Goal: Information Seeking & Learning: Learn about a topic

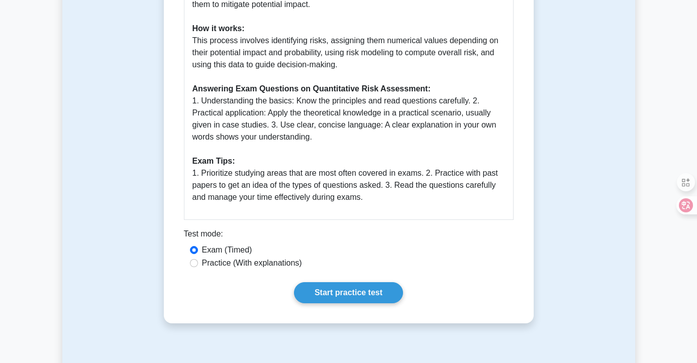
click at [258, 264] on label "Practice (With explanations)" at bounding box center [252, 263] width 100 height 12
click at [198, 264] on input "Practice (With explanations)" at bounding box center [194, 263] width 8 height 8
radio input "true"
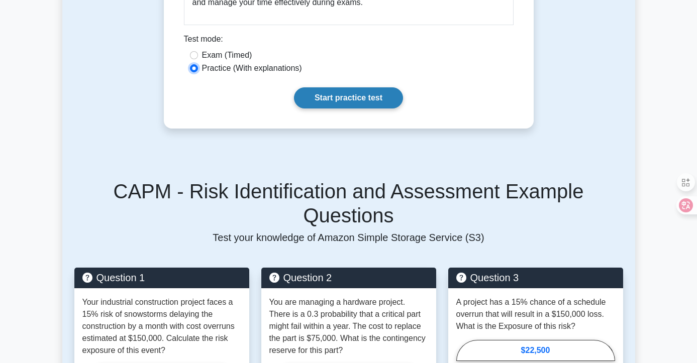
scroll to position [587, 0]
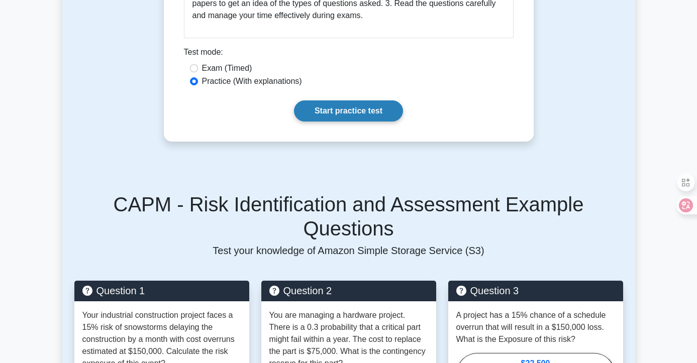
click at [366, 115] on link "Start practice test" at bounding box center [348, 110] width 109 height 21
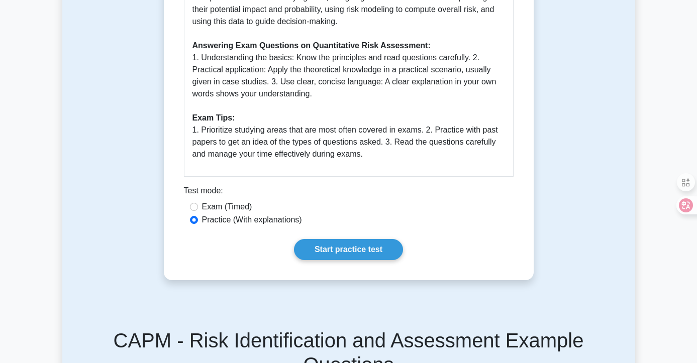
scroll to position [354, 0]
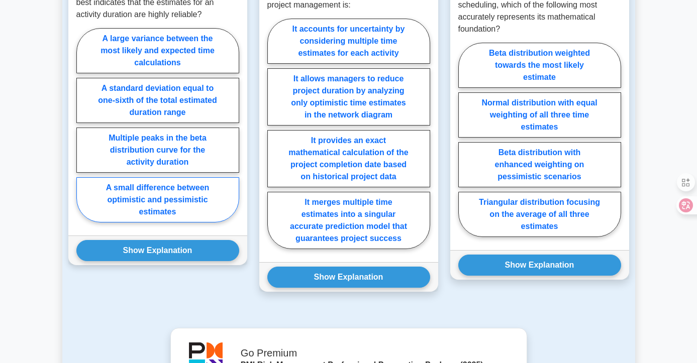
scroll to position [892, 0]
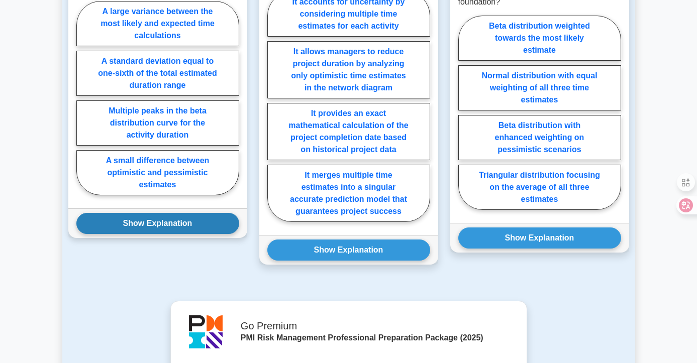
click at [164, 220] on button "Show Explanation" at bounding box center [157, 223] width 163 height 21
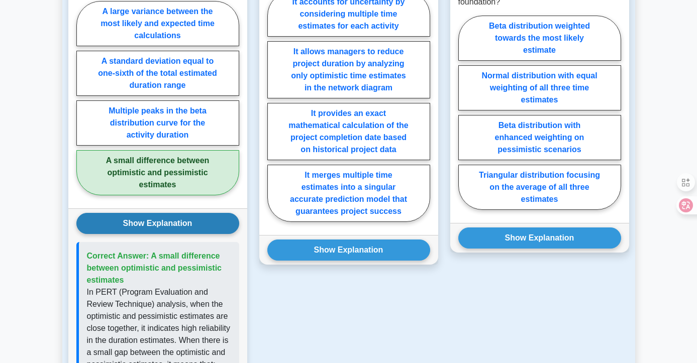
click at [165, 218] on button "Show Explanation" at bounding box center [157, 223] width 163 height 21
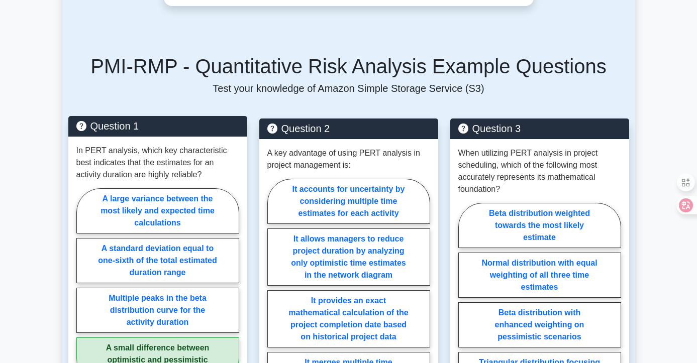
scroll to position [669, 0]
